Goal: Task Accomplishment & Management: Manage account settings

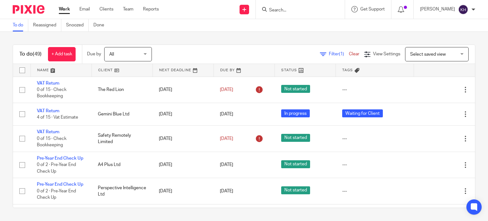
click at [309, 7] on form at bounding box center [303, 9] width 68 height 8
click at [309, 10] on input "Search" at bounding box center [297, 11] width 57 height 6
click at [305, 10] on input "Search" at bounding box center [297, 11] width 57 height 6
click at [291, 8] on input "Search" at bounding box center [297, 11] width 57 height 6
click at [233, 38] on div "To do (49) + Add task Due by All All Today Tomorrow This week Next week This mo…" at bounding box center [244, 126] width 488 height 189
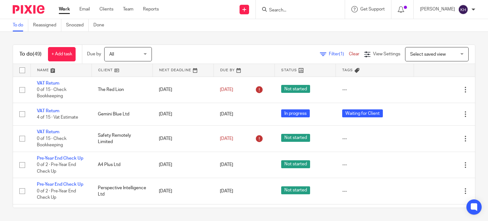
click at [233, 38] on div "To do (49) + Add task Due by All All Today Tomorrow This week Next week This mo…" at bounding box center [244, 126] width 488 height 189
click at [246, 33] on div "To do (49) + Add task Due by All All Today Tomorrow This week Next week This mo…" at bounding box center [244, 126] width 488 height 189
click at [215, 37] on div "To do (49) + Add task Due by All All Today Tomorrow This week Next week This mo…" at bounding box center [244, 126] width 488 height 189
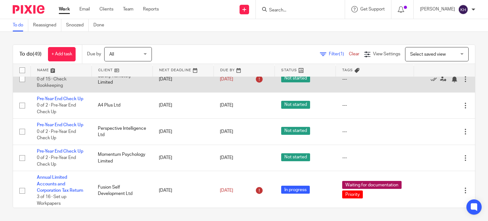
scroll to position [64, 0]
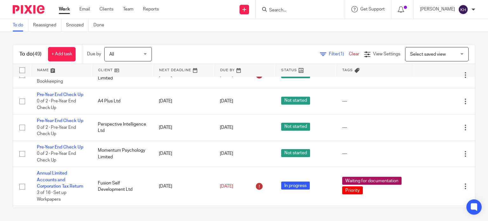
click at [243, 38] on div "To do (49) + Add task Due by All All Today Tomorrow This week Next week This mo…" at bounding box center [244, 126] width 488 height 189
click at [237, 35] on div "To do (49) + Add task Due by All All Today Tomorrow This week Next week This mo…" at bounding box center [244, 126] width 488 height 189
click at [214, 33] on div "To do (49) + Add task Due by All All Today Tomorrow This week Next week This mo…" at bounding box center [244, 126] width 488 height 189
click at [217, 38] on div "To do (49) + Add task Due by All All Today Tomorrow This week Next week This mo…" at bounding box center [244, 126] width 488 height 189
click at [215, 52] on div "Filter (1) Clear View Settings View Settings (1) Filters Clear Save Manage save…" at bounding box center [319, 54] width 312 height 14
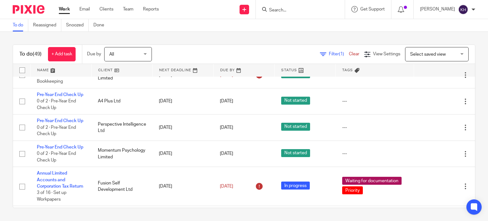
click at [232, 40] on div "To do (49) + Add task Due by All All Today Tomorrow This week Next week This mo…" at bounding box center [244, 126] width 488 height 189
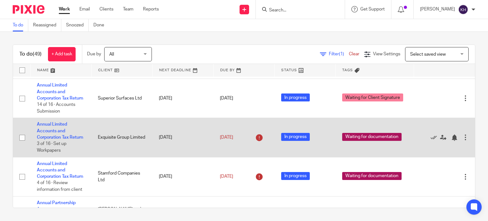
scroll to position [0, 0]
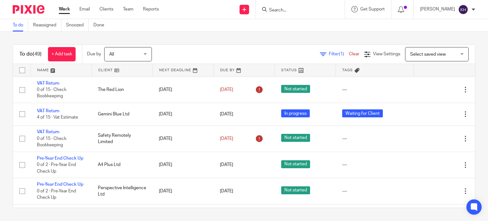
click at [249, 44] on div "To do (49) + Add task Due by All All Today Tomorrow This week Next week This mo…" at bounding box center [244, 126] width 488 height 189
click at [384, 73] on th "Tags" at bounding box center [375, 70] width 78 height 13
click at [364, 72] on th "Tags" at bounding box center [375, 70] width 78 height 13
click at [310, 33] on div "To do (49) + Add task Due by All All Today Tomorrow This week Next week This mo…" at bounding box center [244, 126] width 488 height 189
click at [256, 29] on div "To do Reassigned Snoozed Done" at bounding box center [244, 25] width 488 height 13
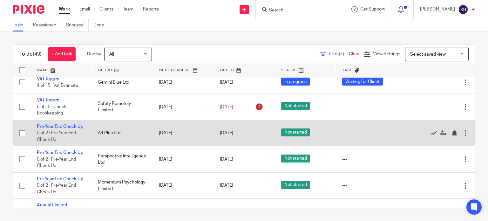
scroll to position [64, 0]
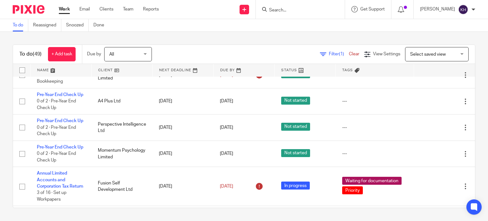
click at [229, 20] on div "To do Reassigned Snoozed Done" at bounding box center [244, 25] width 488 height 13
click at [316, 8] on input "Search" at bounding box center [297, 11] width 57 height 6
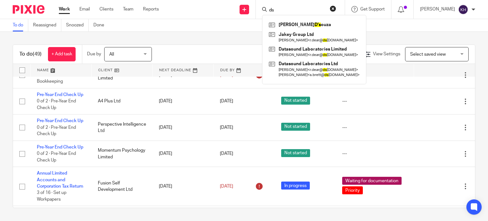
type input "d"
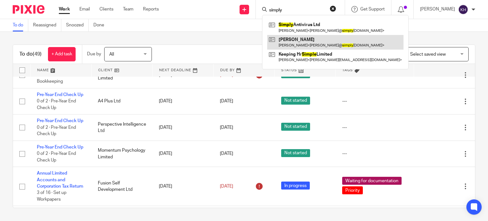
type input "simply"
click at [328, 35] on link at bounding box center [335, 42] width 136 height 15
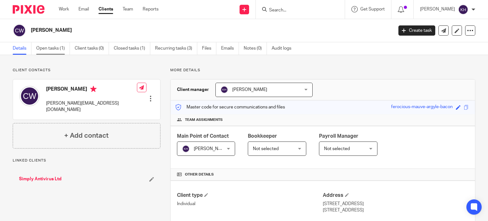
click at [52, 48] on link "Open tasks (1)" at bounding box center [53, 48] width 34 height 12
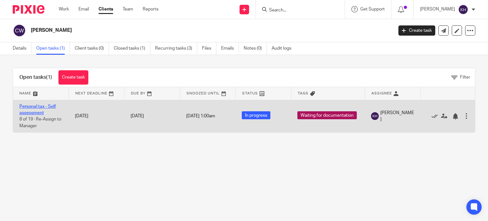
click at [33, 107] on link "Personal tax - Self assessment" at bounding box center [37, 109] width 37 height 11
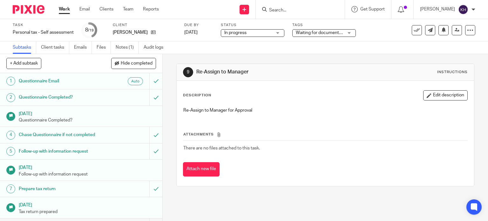
click at [60, 10] on link "Work" at bounding box center [64, 9] width 11 height 6
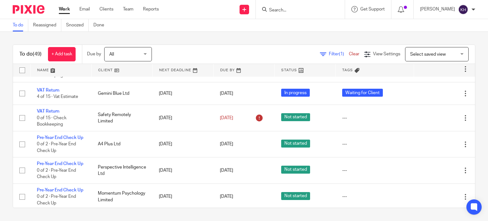
scroll to position [32, 0]
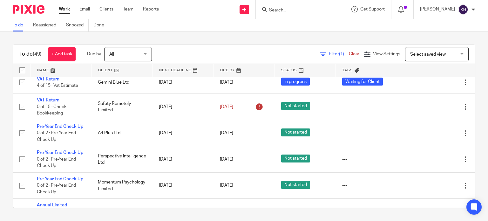
click at [313, 8] on input "Search" at bounding box center [297, 11] width 57 height 6
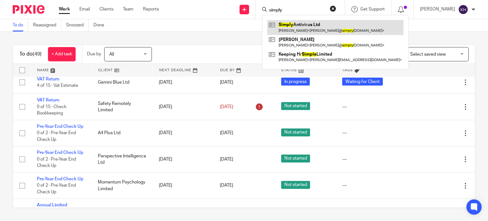
type input "simply"
click at [330, 25] on link at bounding box center [335, 27] width 136 height 15
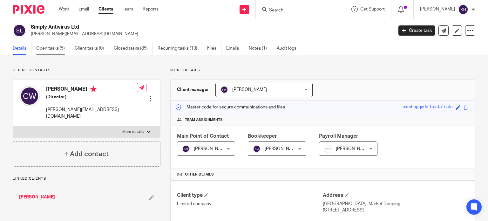
click at [55, 45] on link "Open tasks (5)" at bounding box center [53, 48] width 34 height 12
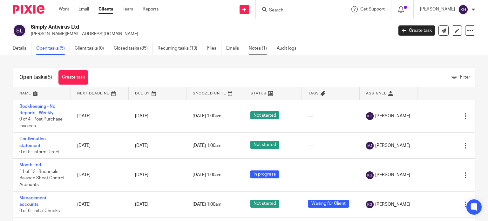
click at [264, 49] on link "Notes (1)" at bounding box center [260, 48] width 23 height 12
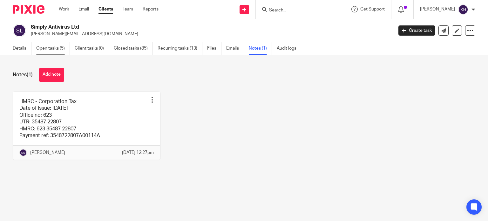
click at [50, 49] on link "Open tasks (5)" at bounding box center [53, 48] width 34 height 12
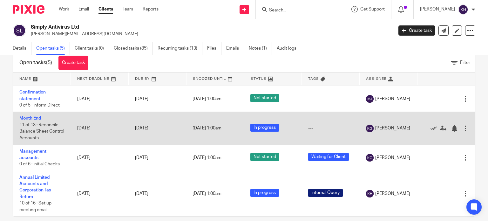
scroll to position [23, 0]
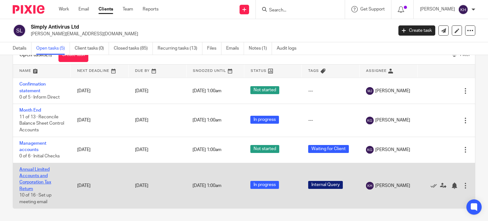
click at [32, 175] on link "Annual Limited Accounts and Corporation Tax Return" at bounding box center [35, 179] width 32 height 24
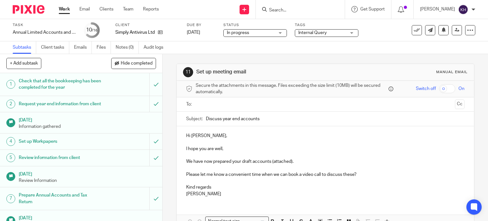
click at [321, 31] on span "Internal Query" at bounding box center [313, 33] width 28 height 4
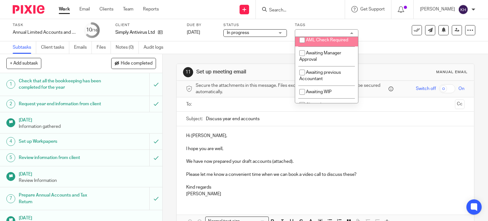
scroll to position [95, 0]
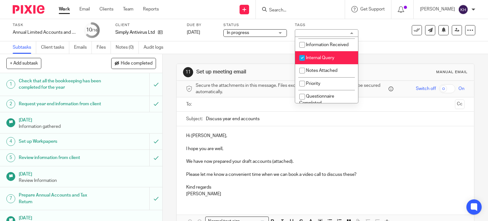
click at [334, 62] on li "Internal Query" at bounding box center [326, 57] width 63 height 13
checkbox input "false"
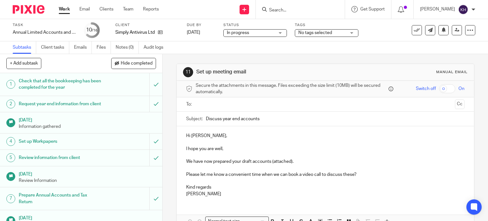
click at [393, 44] on div "Subtasks Client tasks Emails Files Notes (0) Audit logs" at bounding box center [244, 47] width 488 height 13
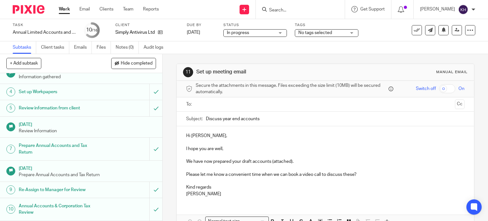
scroll to position [127, 0]
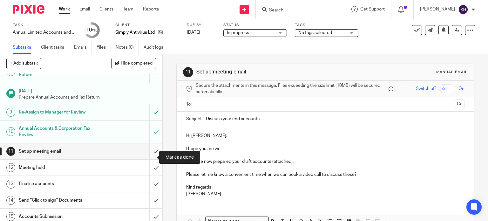
click at [150, 157] on input "submit" at bounding box center [81, 151] width 162 height 16
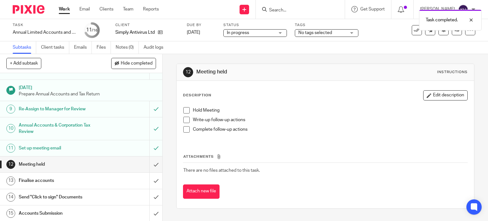
scroll to position [153, 0]
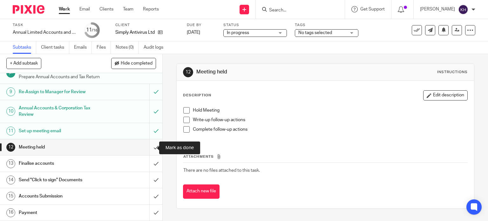
click at [150, 147] on input "submit" at bounding box center [81, 147] width 162 height 16
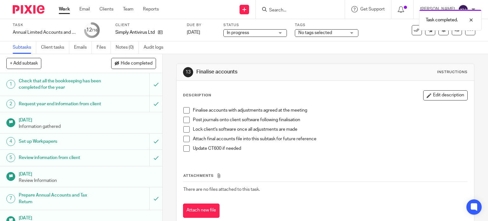
click at [322, 33] on span "No tags selected" at bounding box center [316, 33] width 34 height 4
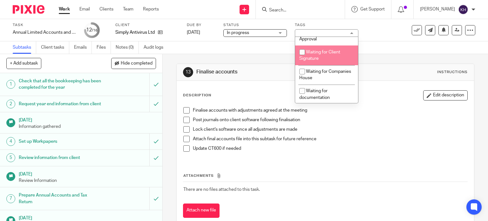
scroll to position [254, 0]
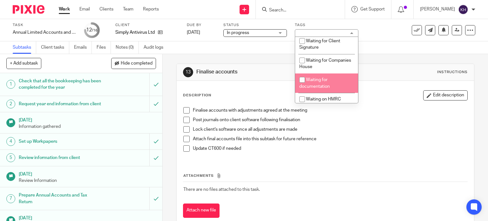
click at [332, 82] on li "Waiting for documentation" at bounding box center [326, 82] width 63 height 19
checkbox input "true"
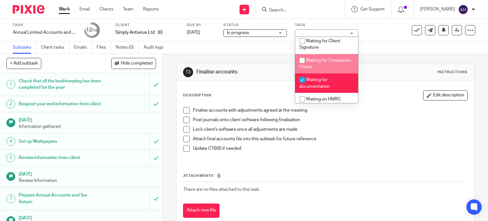
click at [398, 42] on div "Subtasks Client tasks Emails Files Notes (0) Audit logs" at bounding box center [244, 47] width 488 height 13
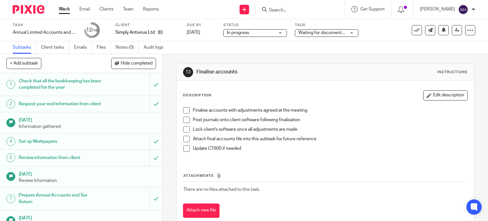
click at [63, 9] on link "Work" at bounding box center [64, 9] width 11 height 6
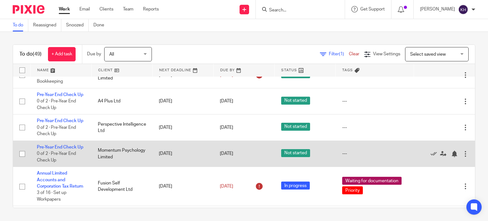
scroll to position [95, 0]
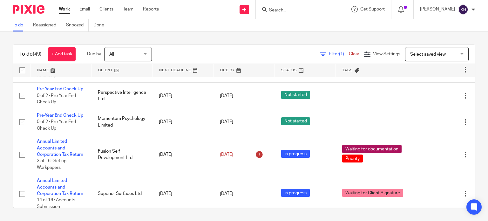
click at [313, 6] on form at bounding box center [303, 9] width 68 height 8
click at [314, 9] on input "Search" at bounding box center [297, 11] width 57 height 6
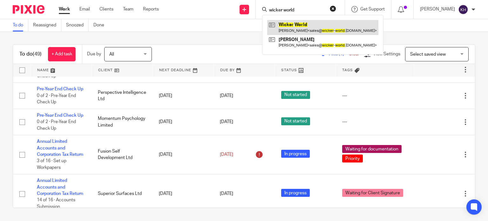
type input "wicker world"
click at [320, 27] on link at bounding box center [322, 27] width 111 height 15
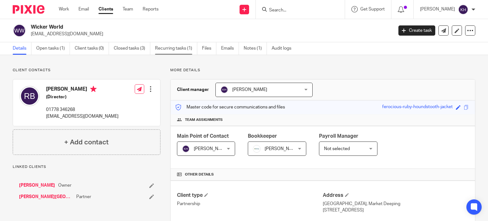
click at [174, 49] on link "Recurring tasks (1)" at bounding box center [176, 48] width 42 height 12
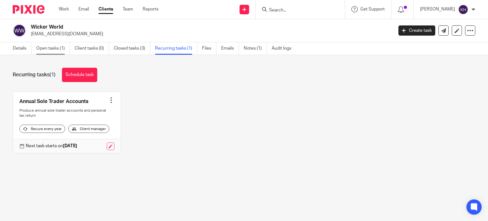
click at [50, 49] on link "Open tasks (1)" at bounding box center [53, 48] width 34 height 12
